Goal: Find specific page/section: Find specific page/section

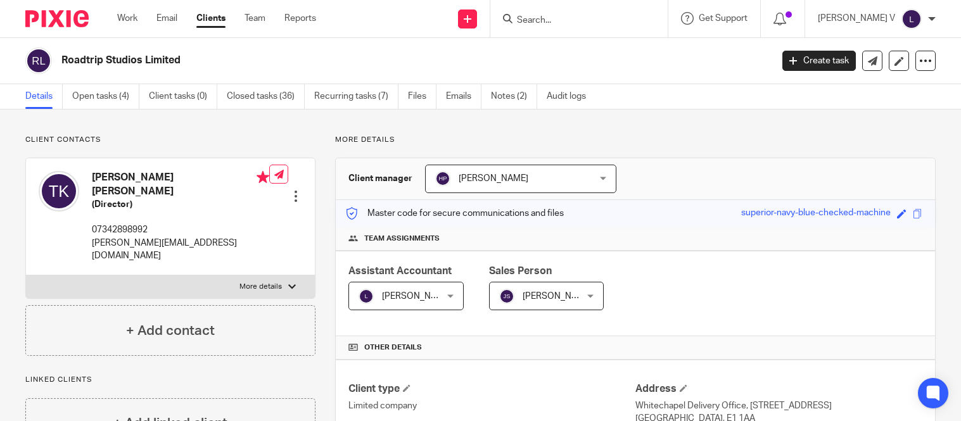
click at [557, 20] on input "Search" at bounding box center [573, 20] width 114 height 11
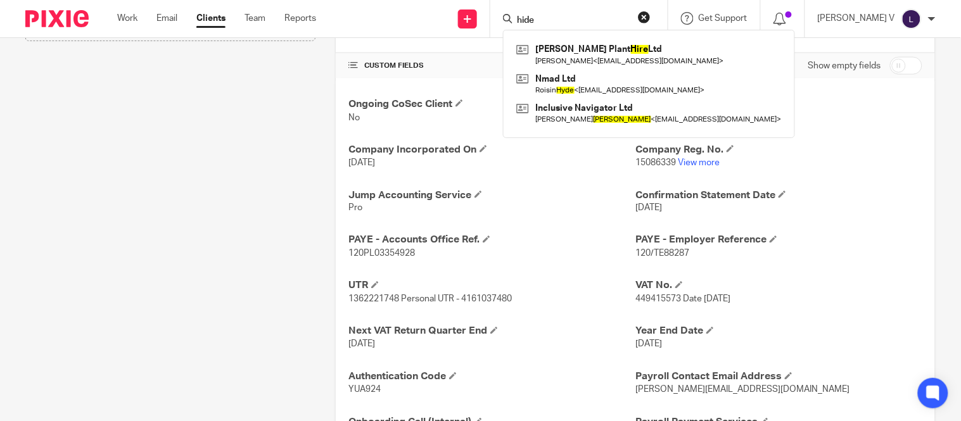
type input "hide"
drag, startPoint x: 575, startPoint y: 20, endPoint x: 496, endPoint y: 33, distance: 80.3
click at [496, 33] on div "Send new email Create task Add client hide Coulter Plant Hire Ltd David Coulter…" at bounding box center [648, 18] width 626 height 37
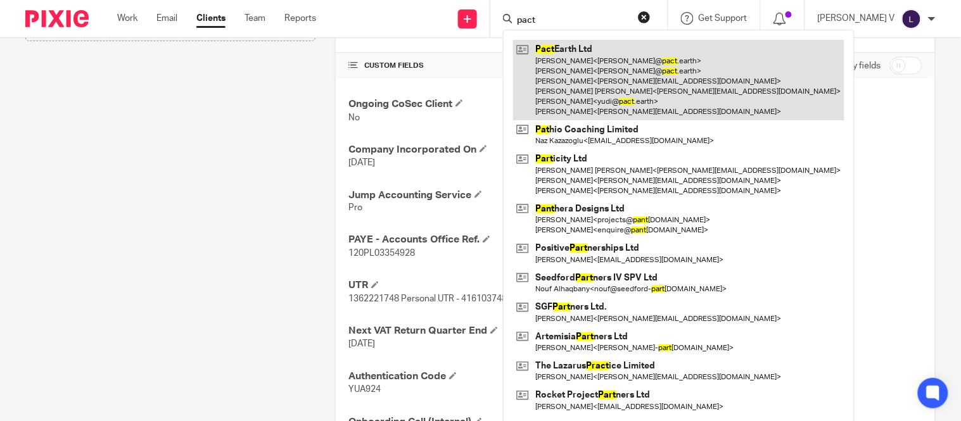
type input "pact"
click at [634, 58] on link at bounding box center [678, 80] width 331 height 80
